Goal: Communication & Community: Share content

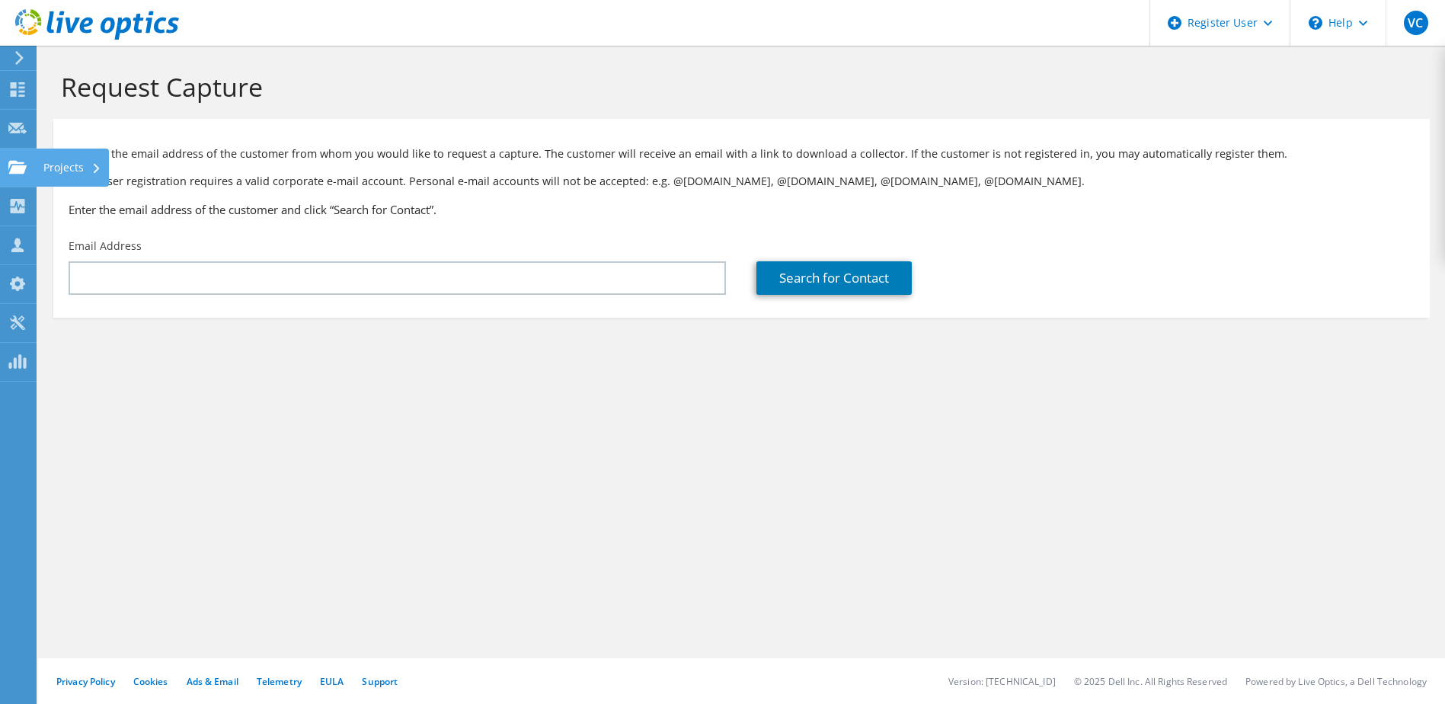
click at [21, 171] on use at bounding box center [17, 166] width 18 height 13
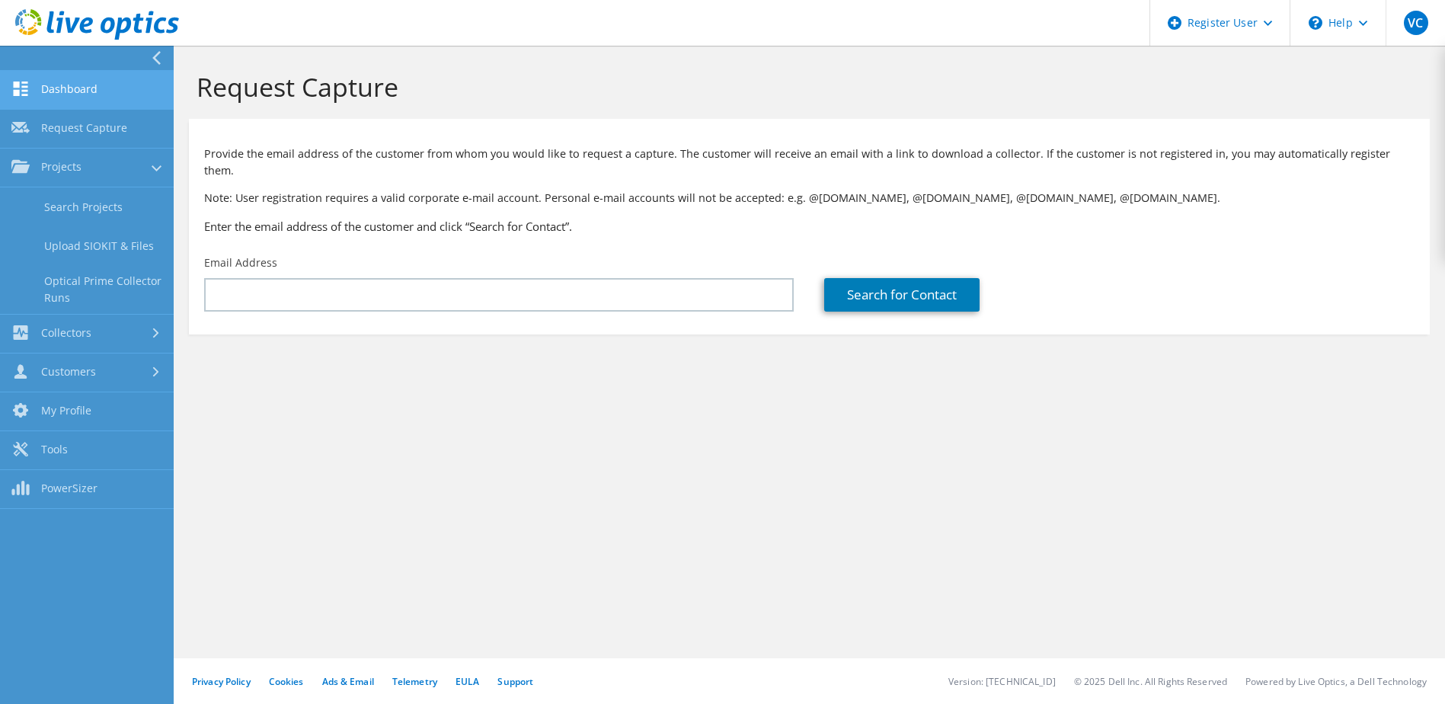
click at [112, 94] on link "Dashboard" at bounding box center [87, 90] width 174 height 39
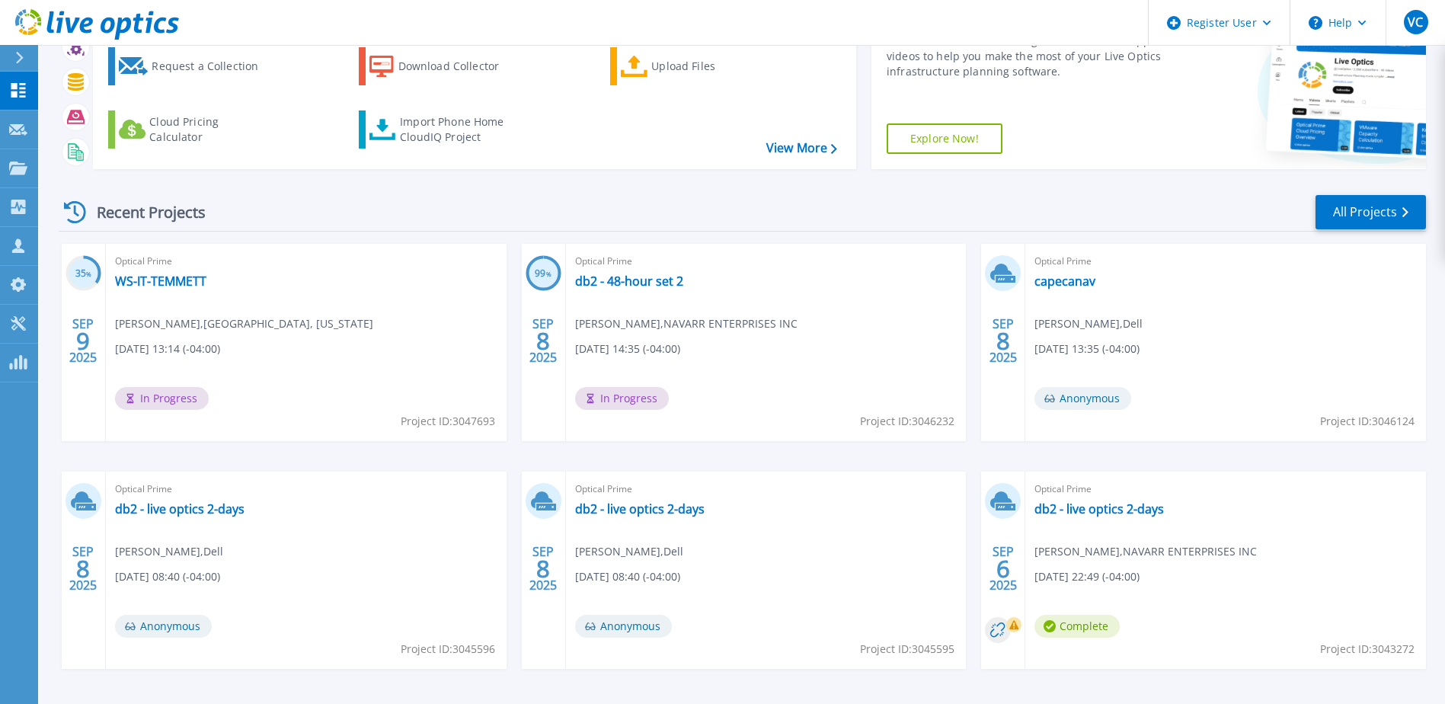
scroll to position [140, 0]
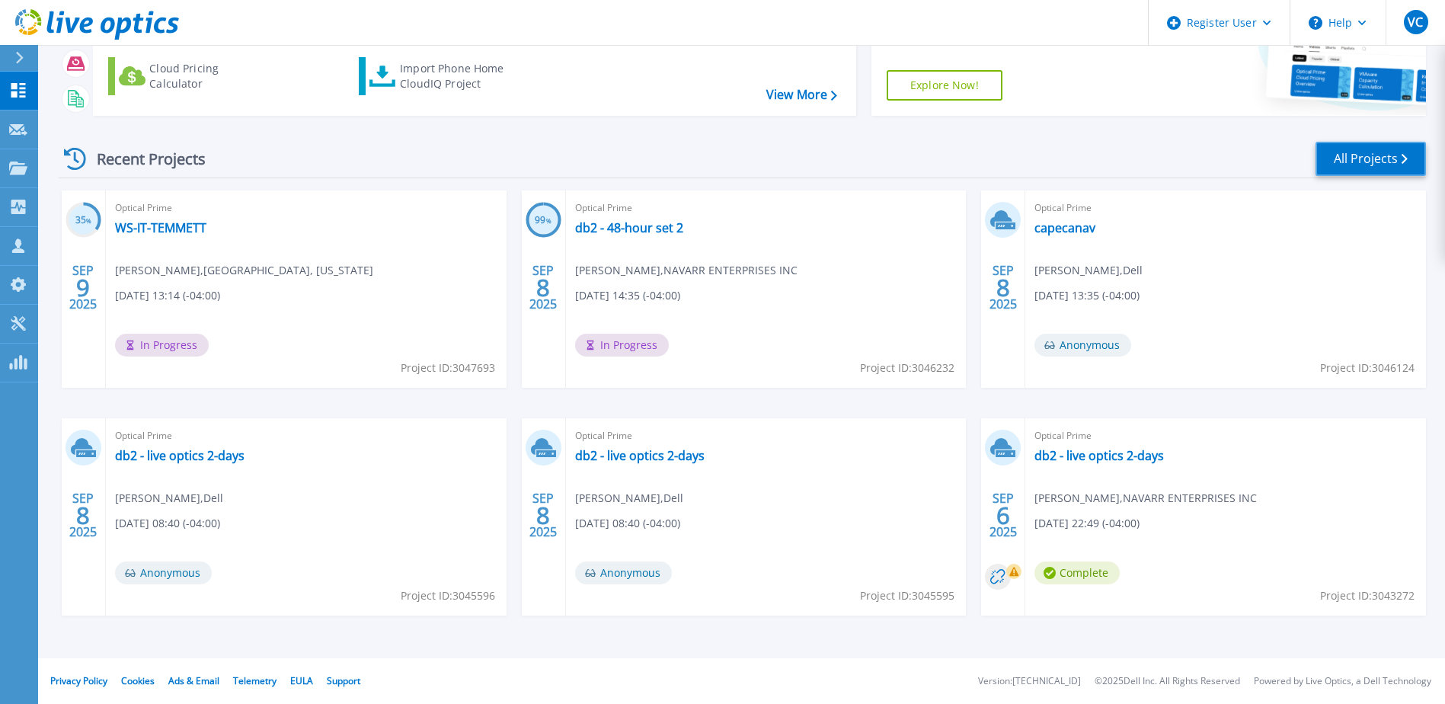
click at [1386, 155] on link "All Projects" at bounding box center [1370, 159] width 110 height 34
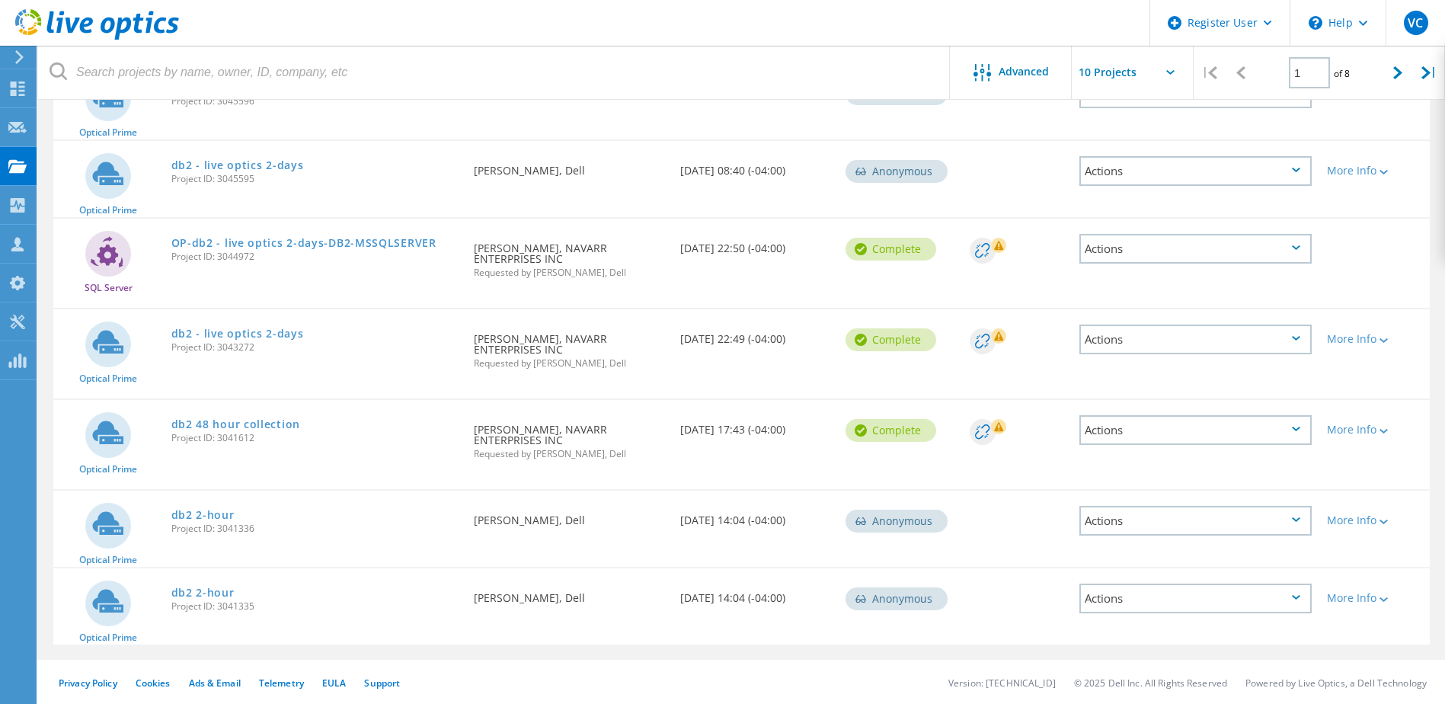
scroll to position [541, 0]
drag, startPoint x: 1393, startPoint y: 72, endPoint x: 942, endPoint y: 159, distance: 459.2
click at [1393, 72] on icon at bounding box center [1397, 72] width 9 height 13
type input "2"
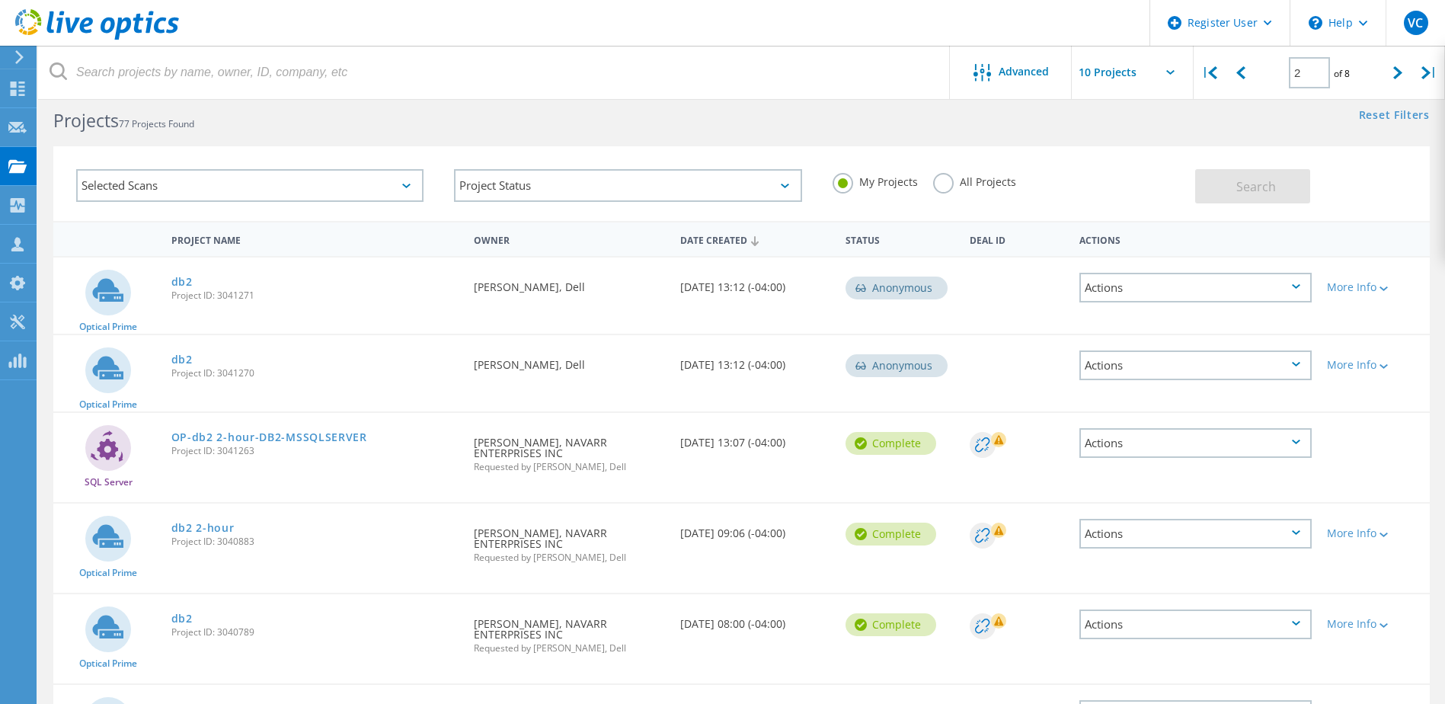
scroll to position [11, 0]
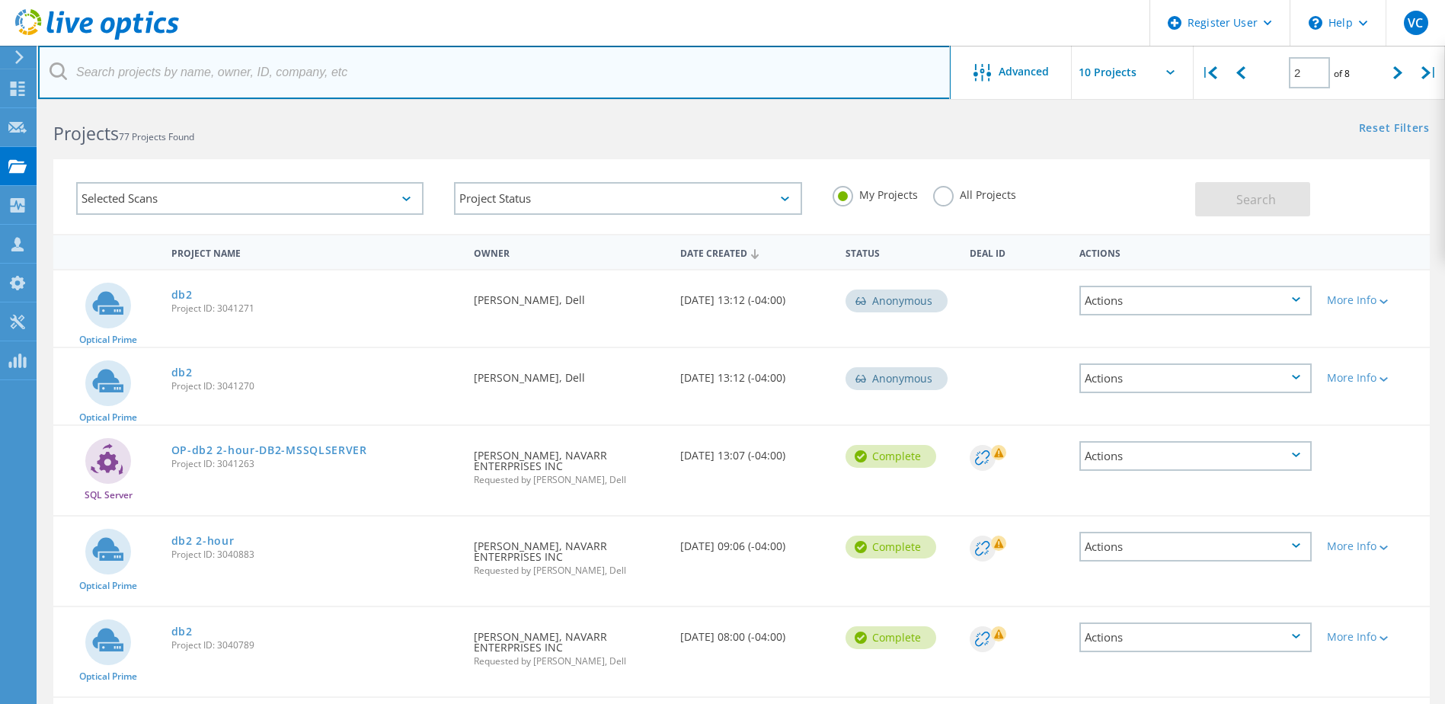
click at [241, 69] on input "text" at bounding box center [494, 72] width 912 height 53
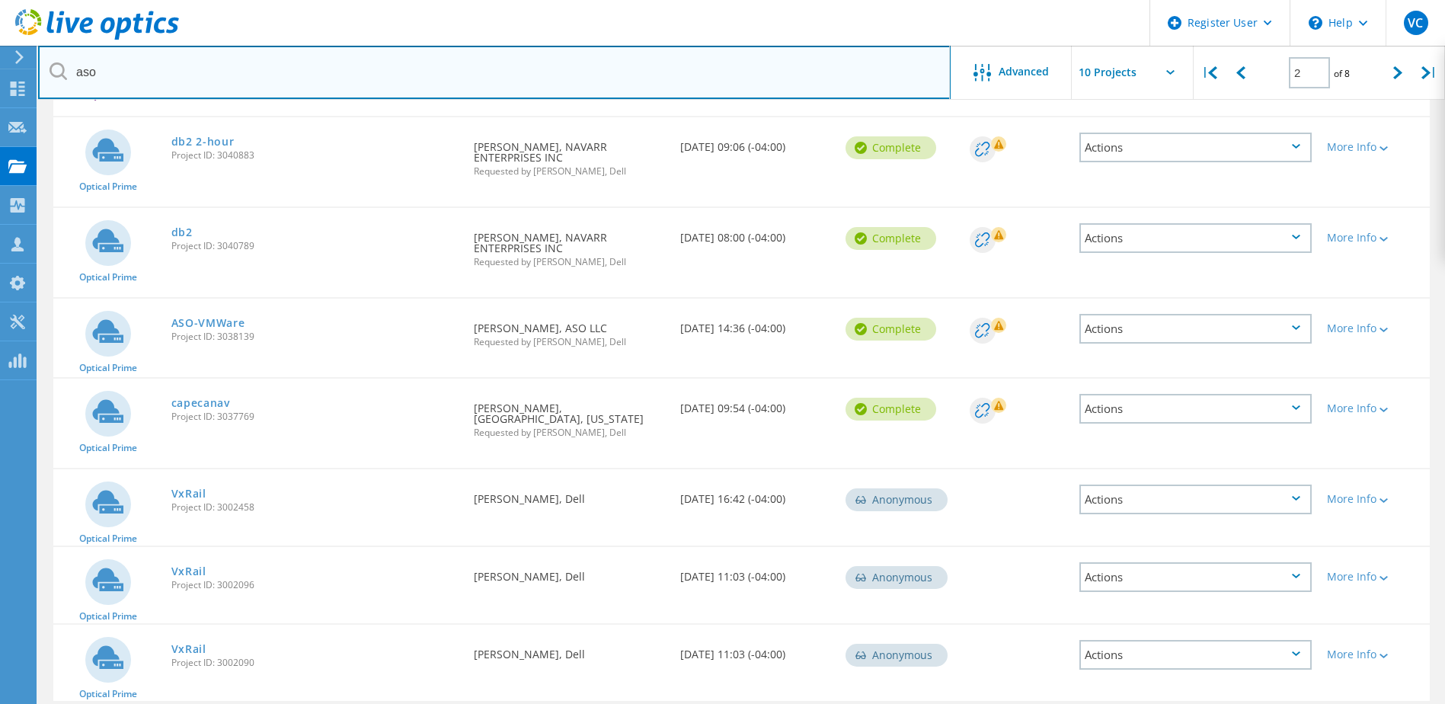
scroll to position [468, 0]
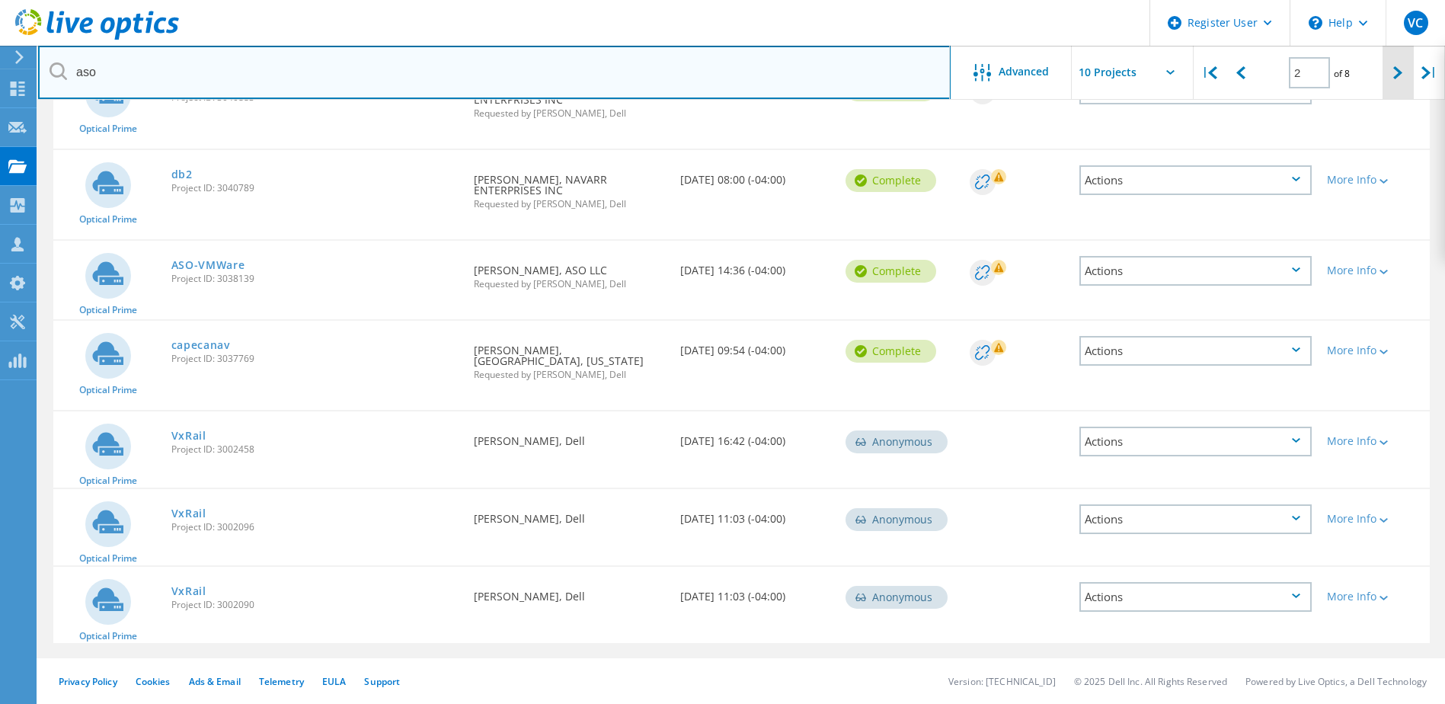
type input "aso"
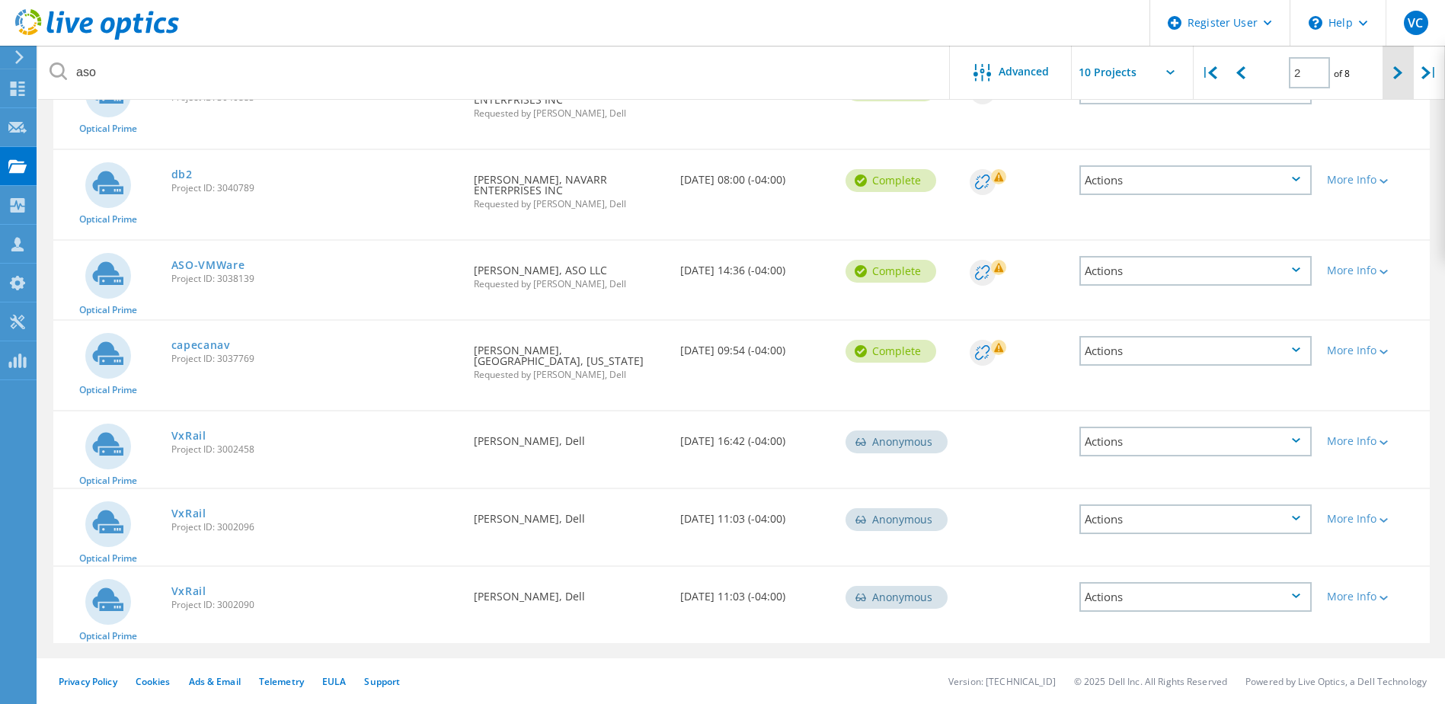
click at [1388, 79] on div at bounding box center [1397, 73] width 31 height 54
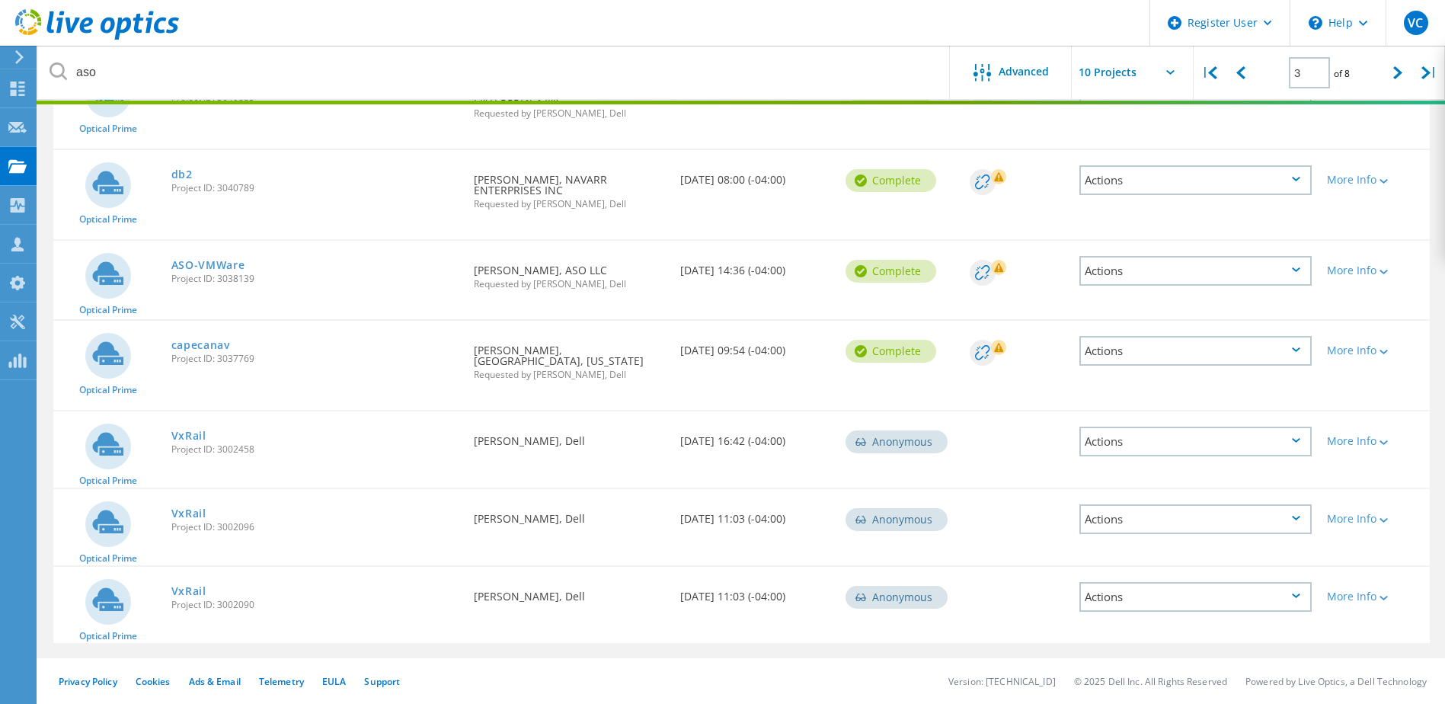
type input "1"
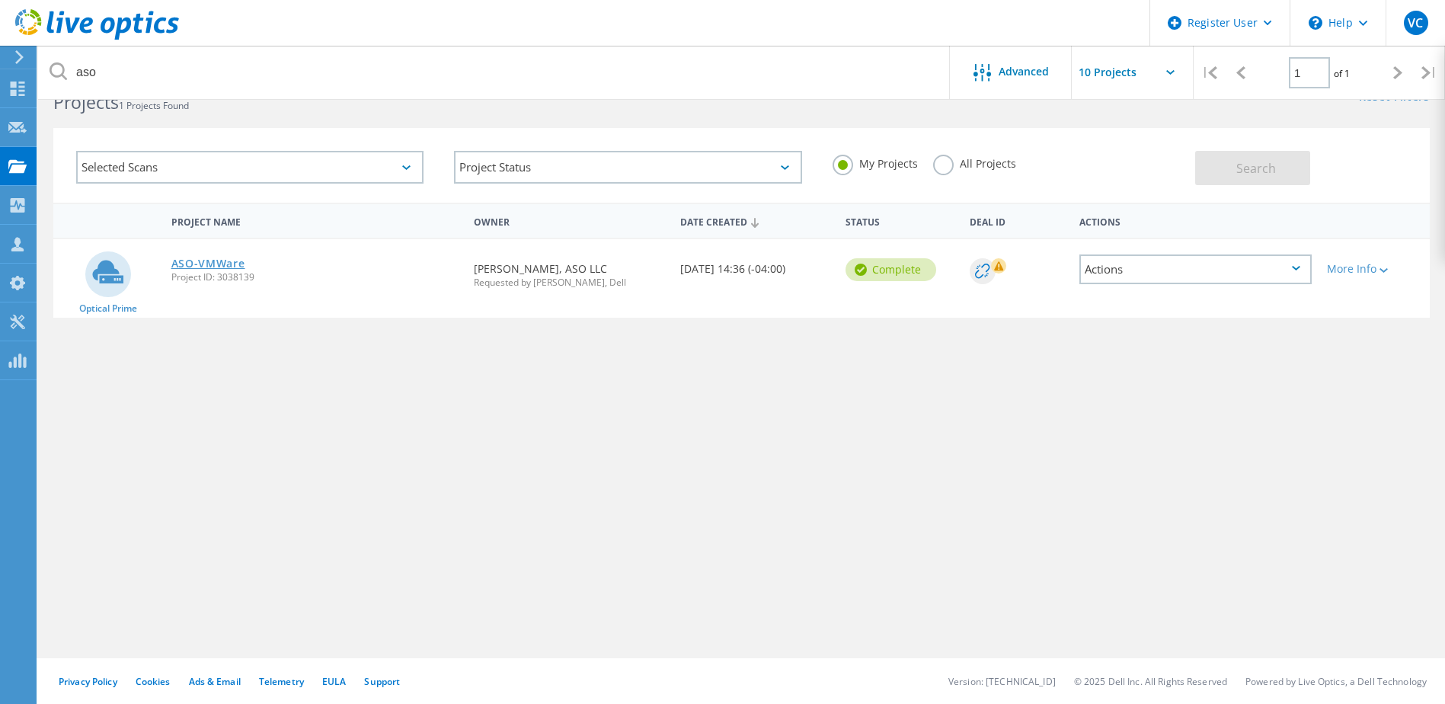
click at [225, 263] on link "ASO-VMWare" at bounding box center [208, 263] width 74 height 11
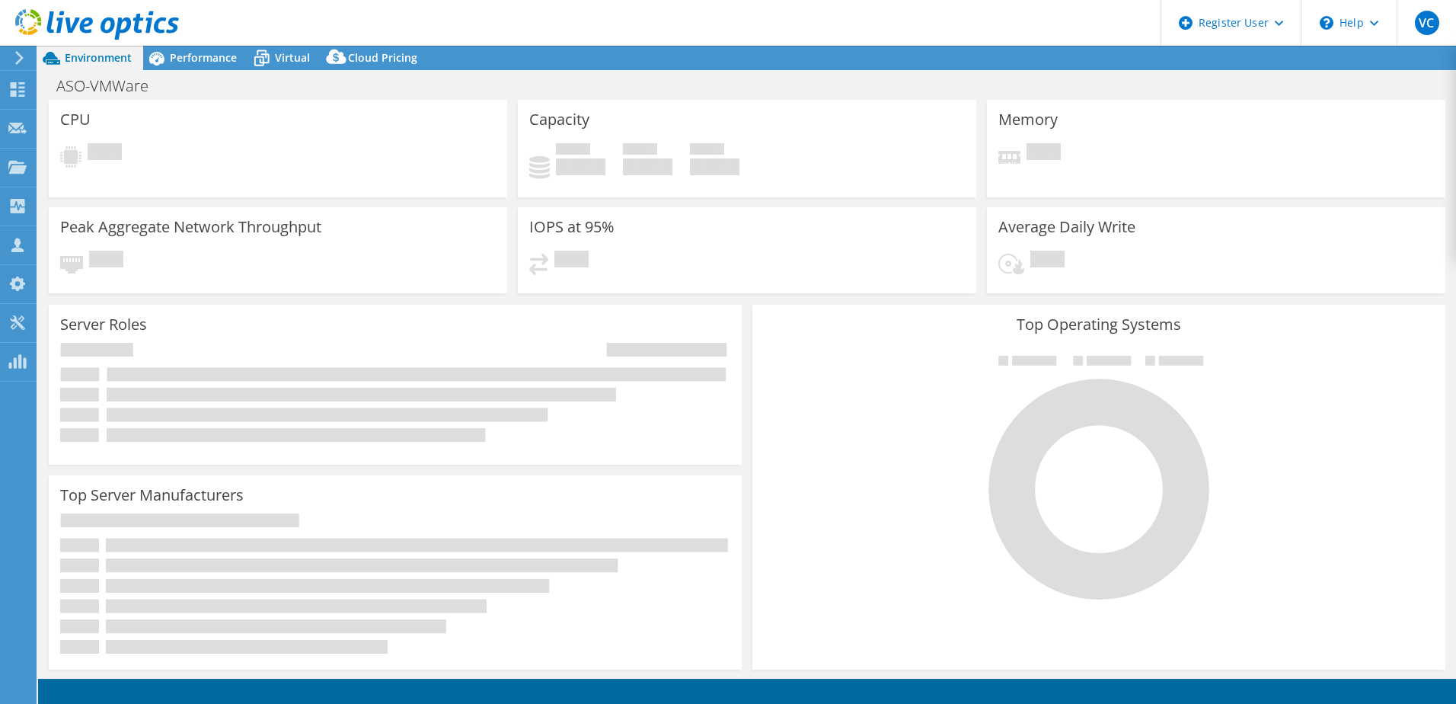
select select "USD"
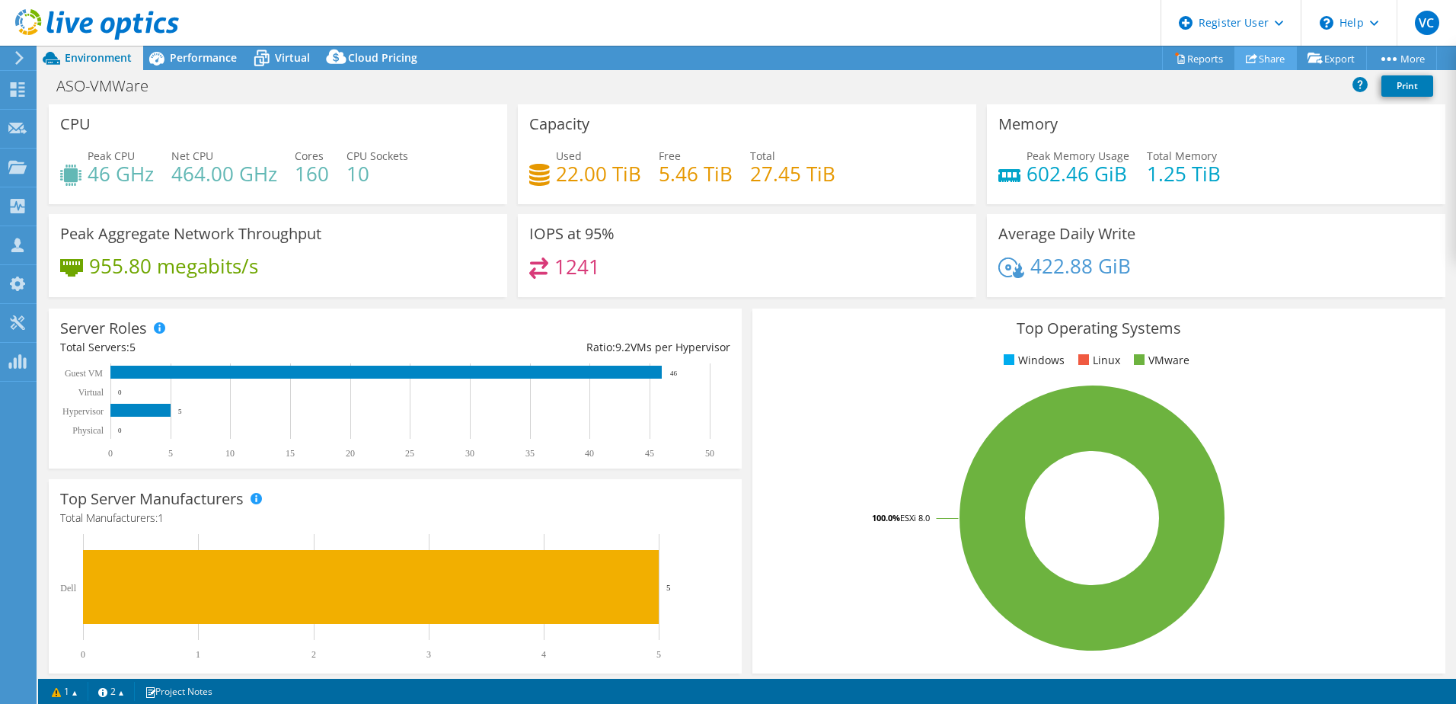
click at [1263, 53] on link "Share" at bounding box center [1265, 58] width 62 height 24
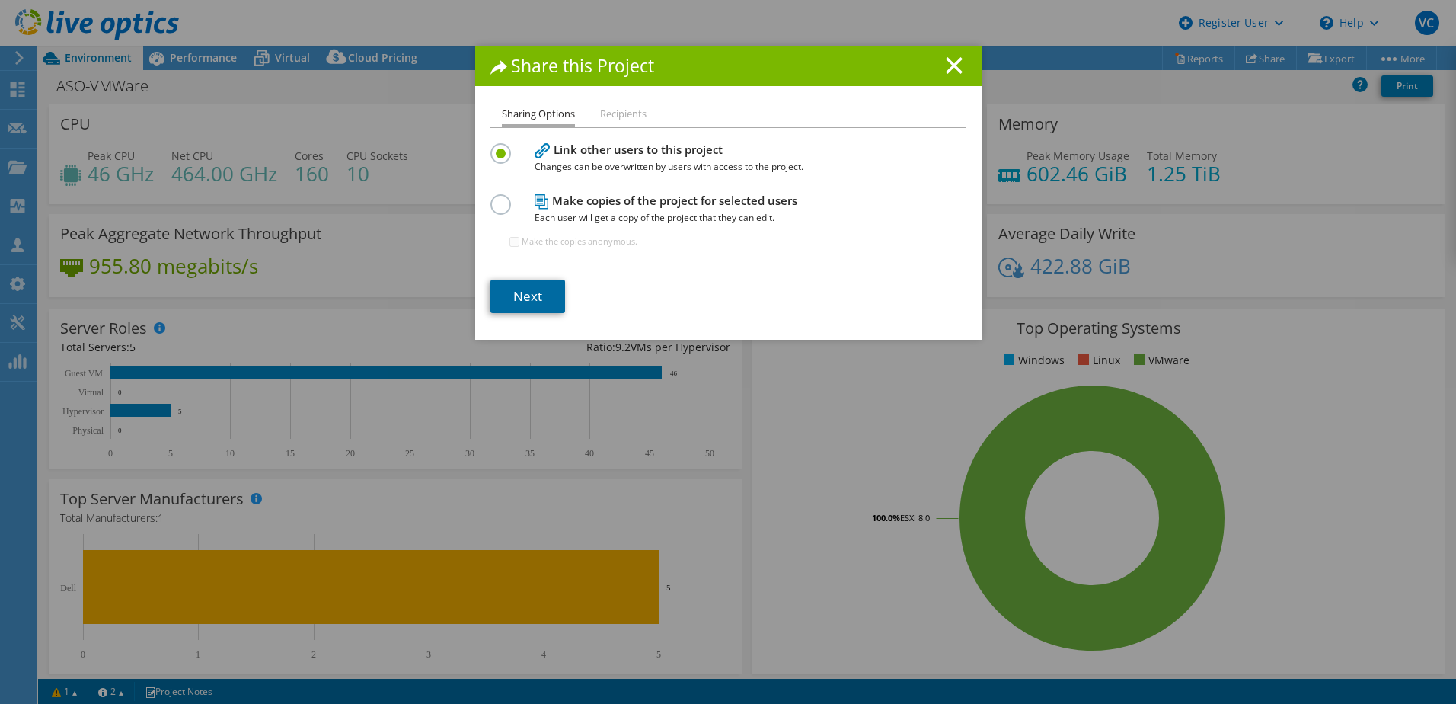
click at [528, 301] on link "Next" at bounding box center [527, 296] width 75 height 34
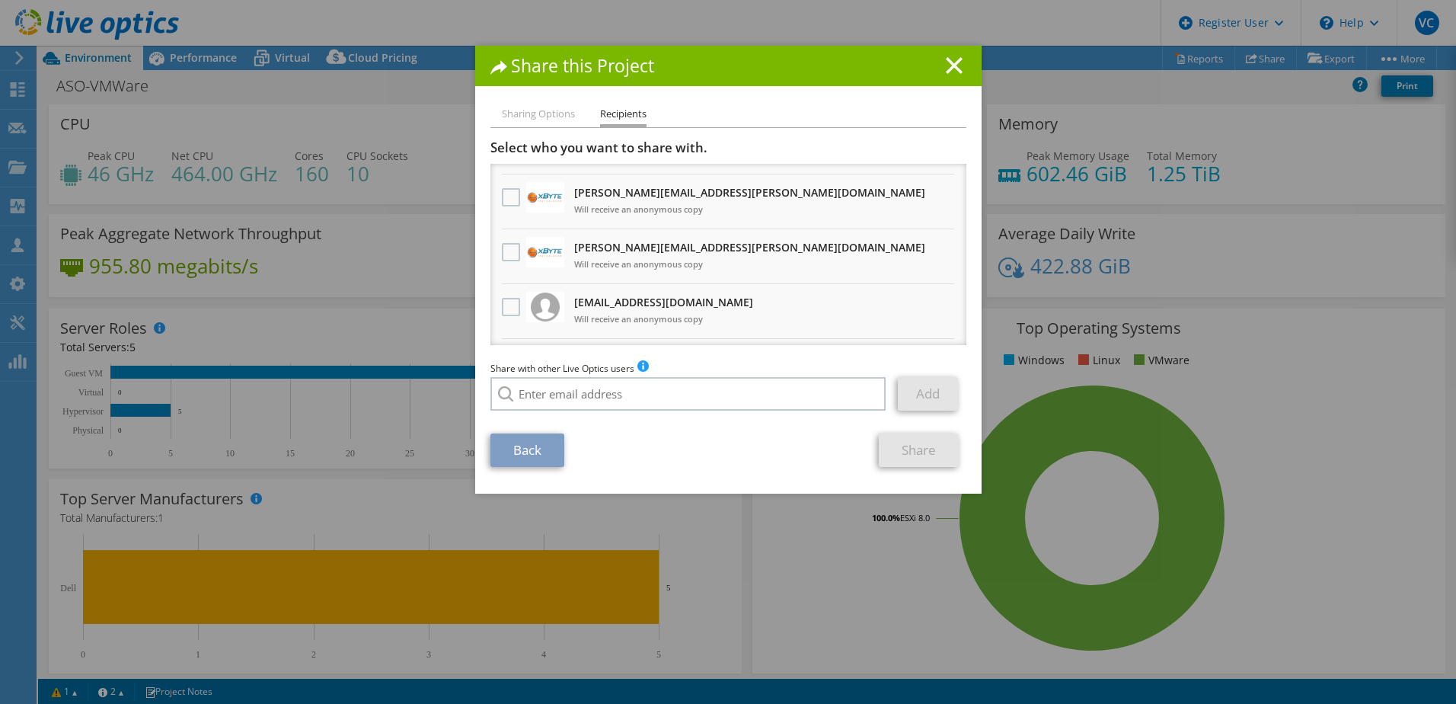
scroll to position [76, 0]
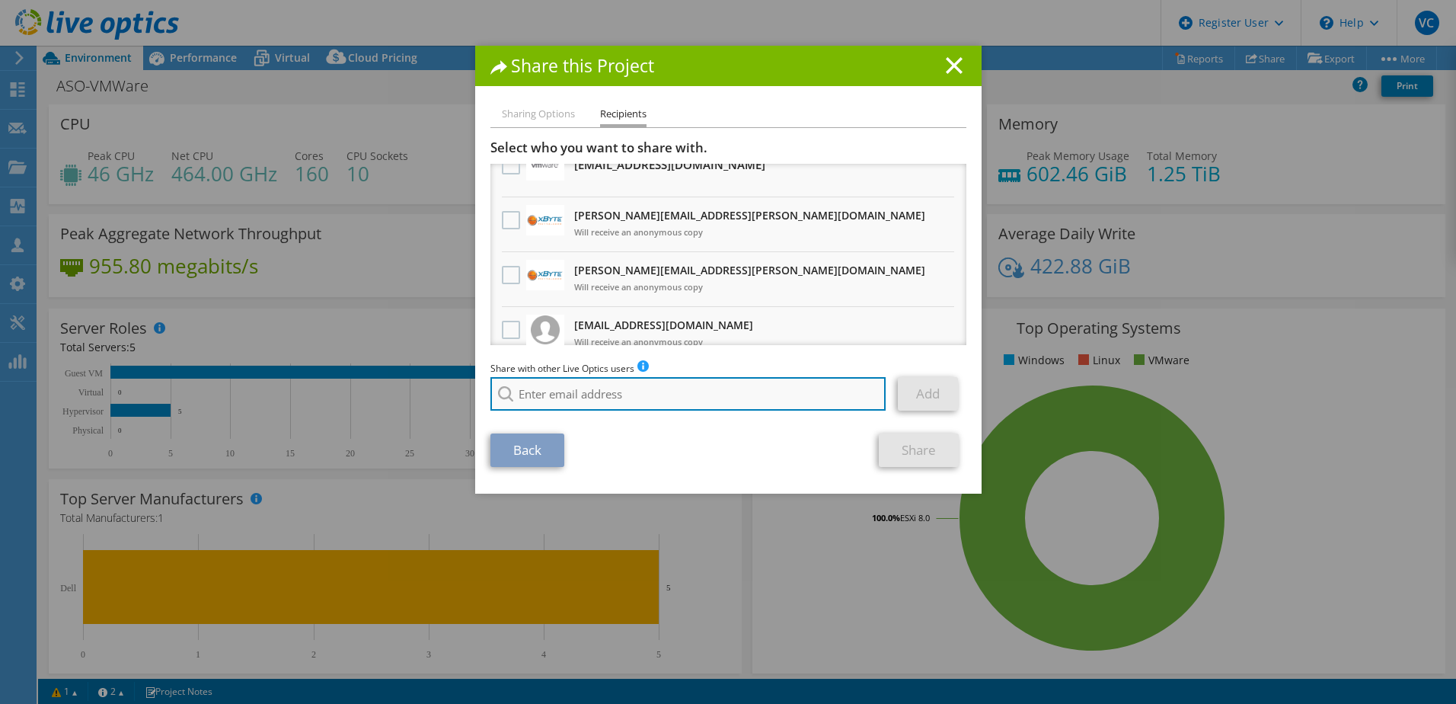
click at [600, 397] on input "search" at bounding box center [688, 394] width 396 height 34
drag, startPoint x: 611, startPoint y: 405, endPoint x: 585, endPoint y: 413, distance: 27.7
click at [611, 405] on input "search" at bounding box center [688, 394] width 396 height 34
paste input "luke.young@ahead.com"
type input "luke.young@ahead.com"
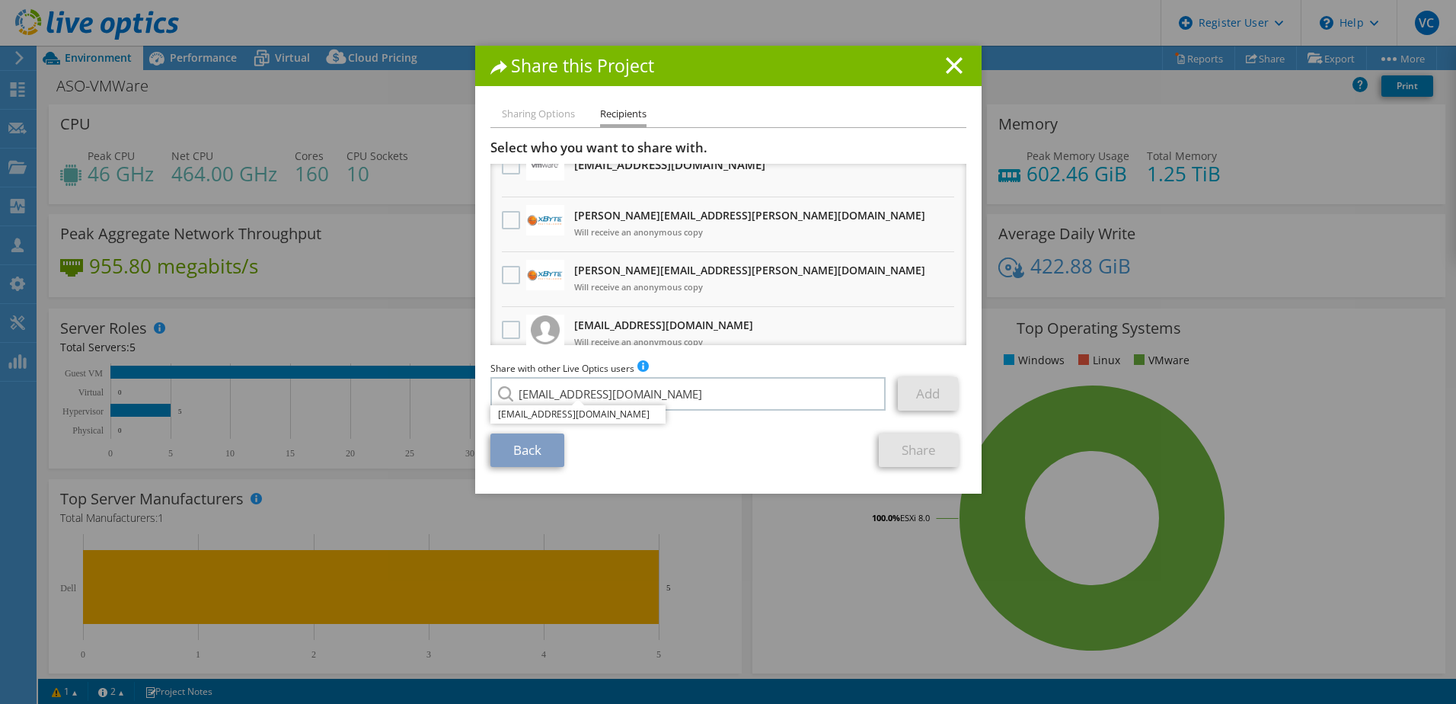
click at [575, 413] on li "luke.young@ahead.com" at bounding box center [577, 414] width 175 height 18
drag, startPoint x: 915, startPoint y: 397, endPoint x: 903, endPoint y: 397, distance: 11.4
click at [915, 397] on link "Add" at bounding box center [928, 394] width 60 height 34
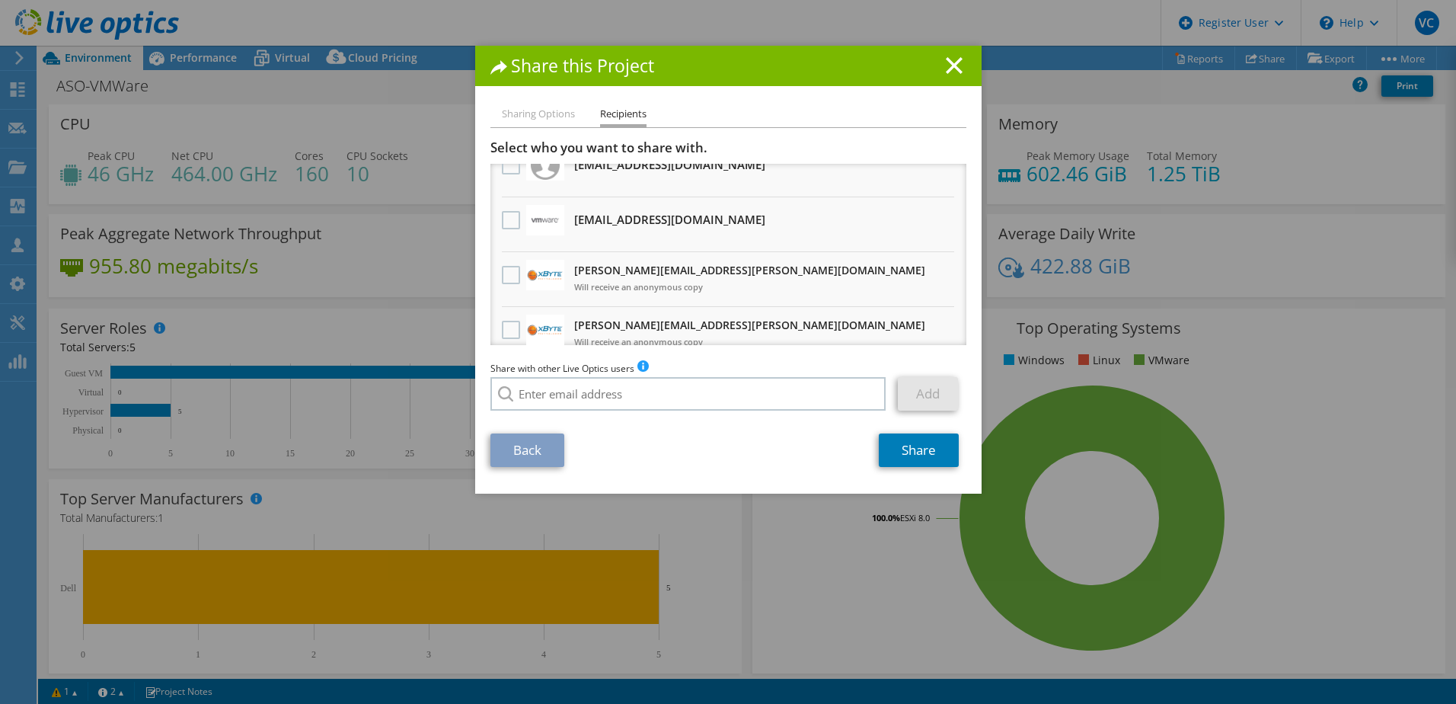
scroll to position [131, 0]
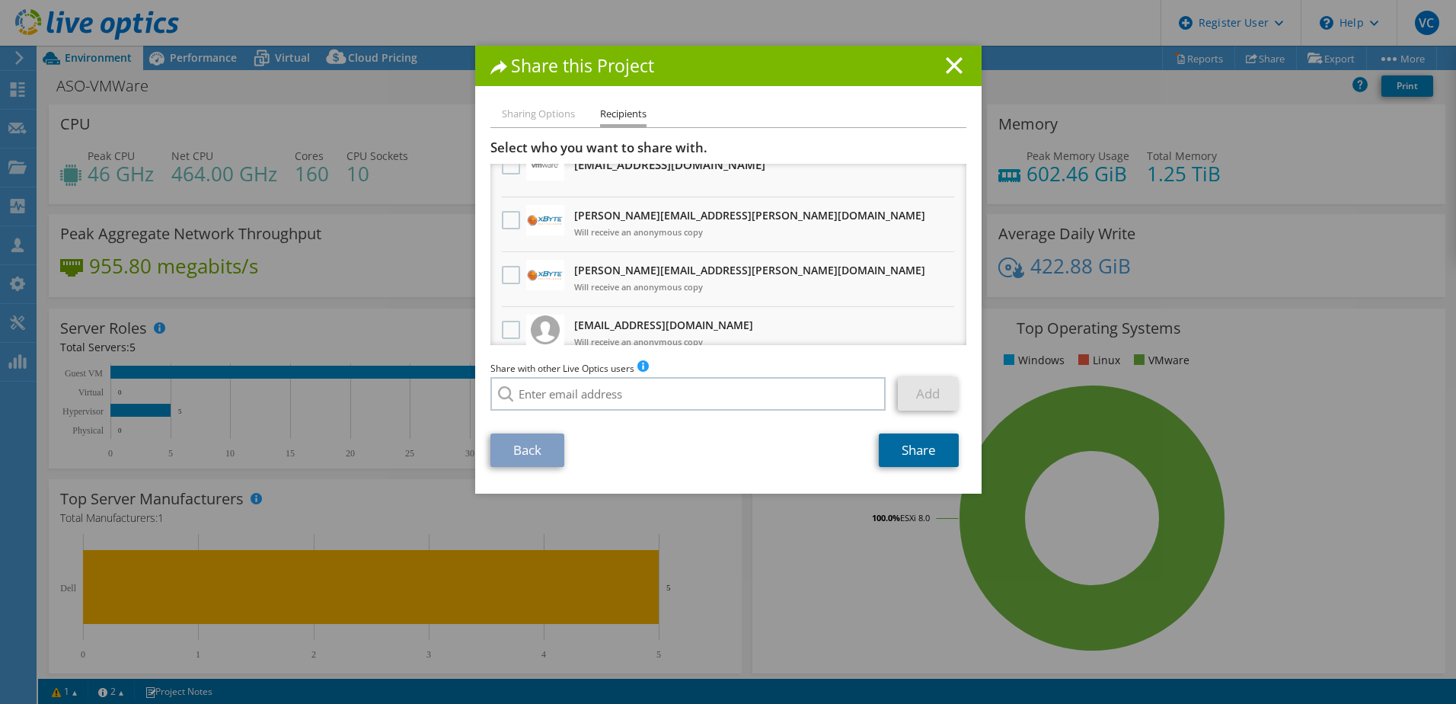
click at [888, 450] on link "Share" at bounding box center [919, 450] width 80 height 34
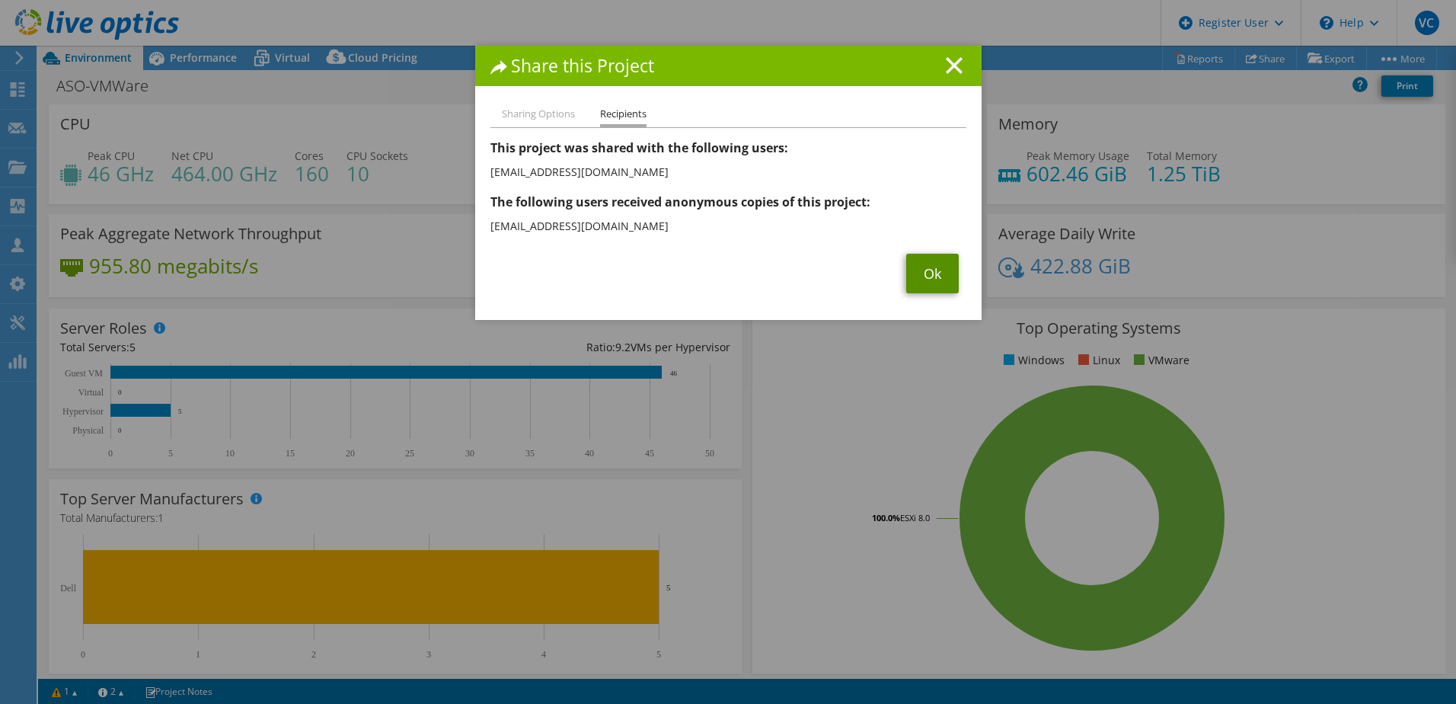
click at [927, 270] on link "Ok" at bounding box center [932, 274] width 53 height 40
